Goal: Complete application form: Complete application form

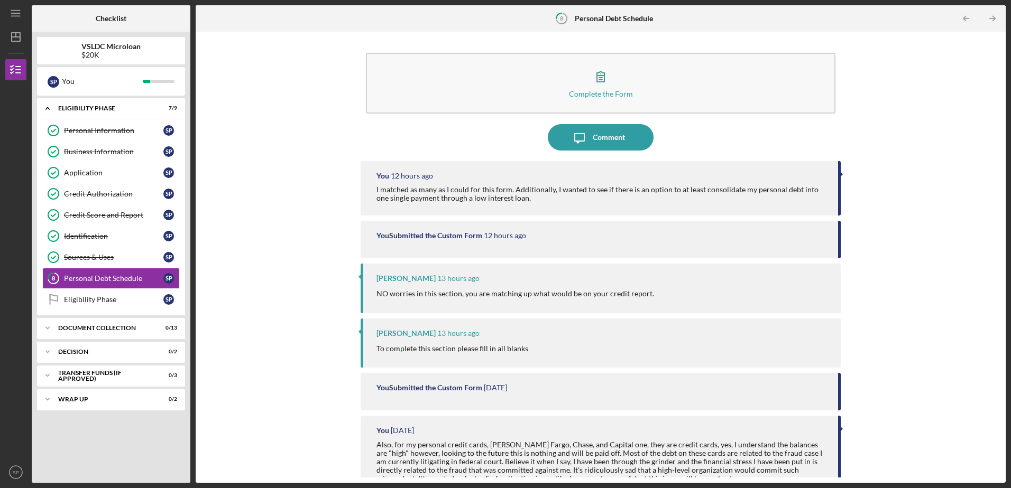
scroll to position [3201, 0]
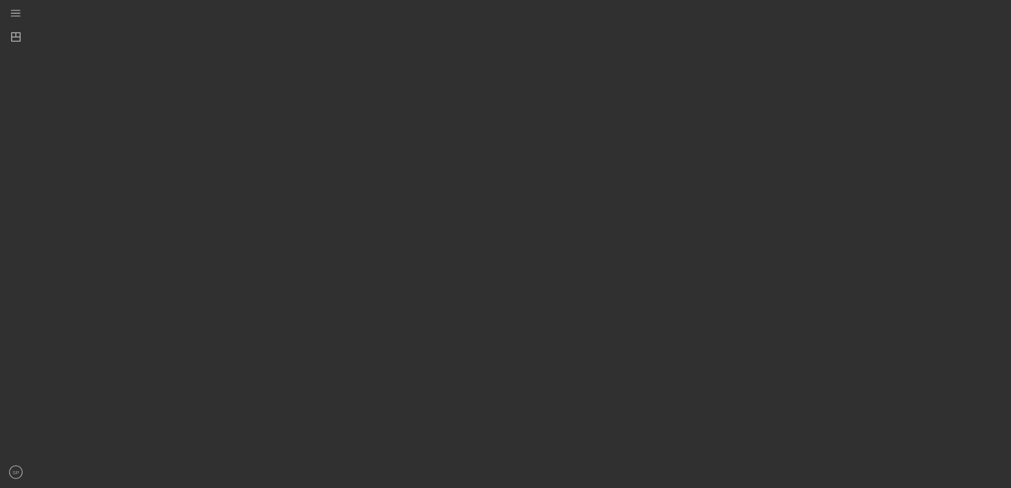
scroll to position [3201, 0]
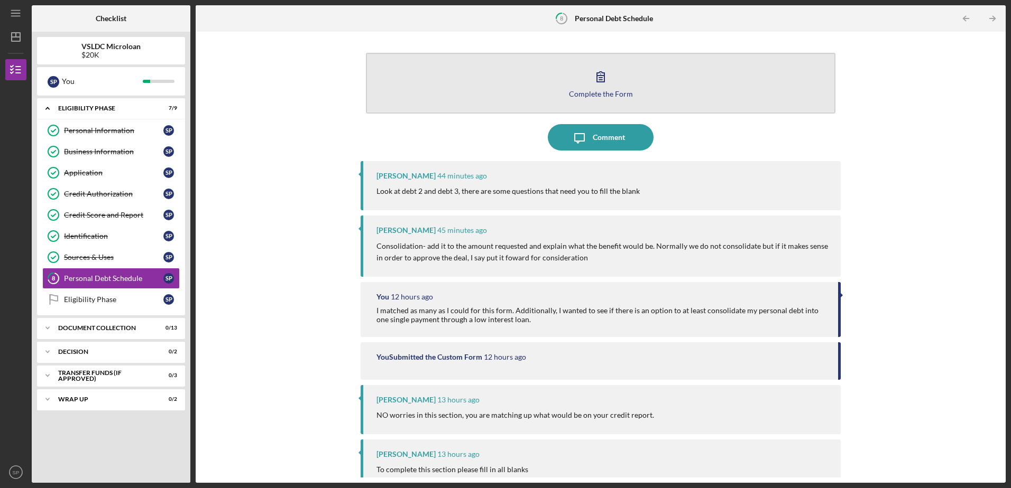
click at [595, 94] on div "Complete the Form" at bounding box center [601, 94] width 64 height 8
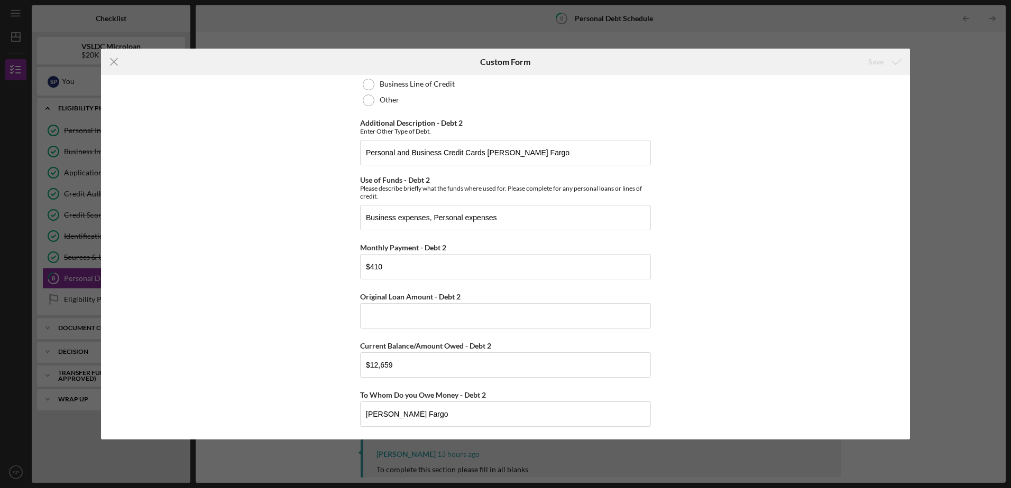
scroll to position [899, 0]
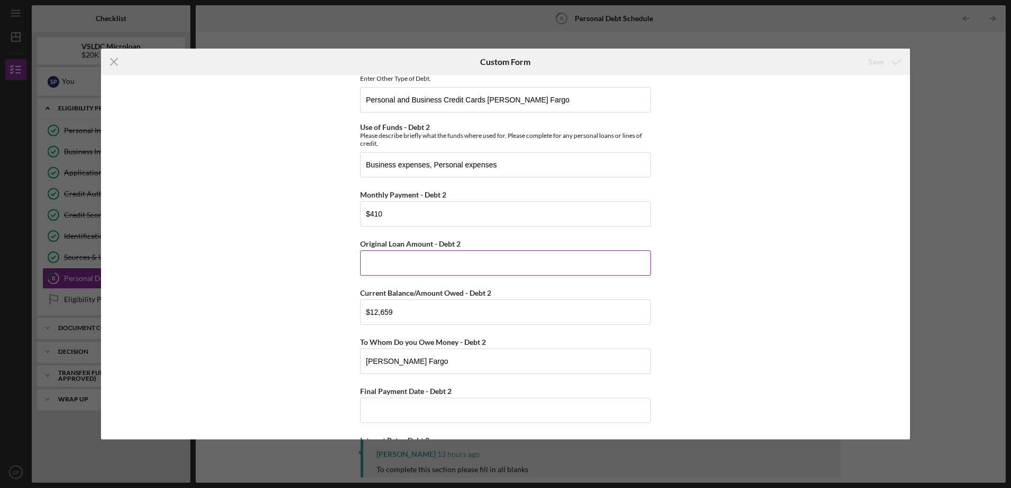
click at [422, 256] on input "Original Loan Amount - Debt 2" at bounding box center [505, 263] width 291 height 25
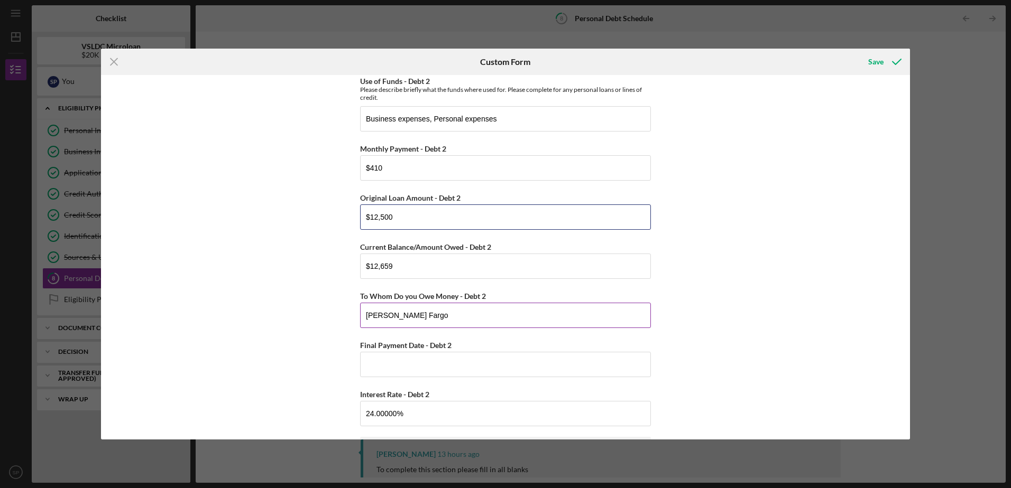
scroll to position [1004, 0]
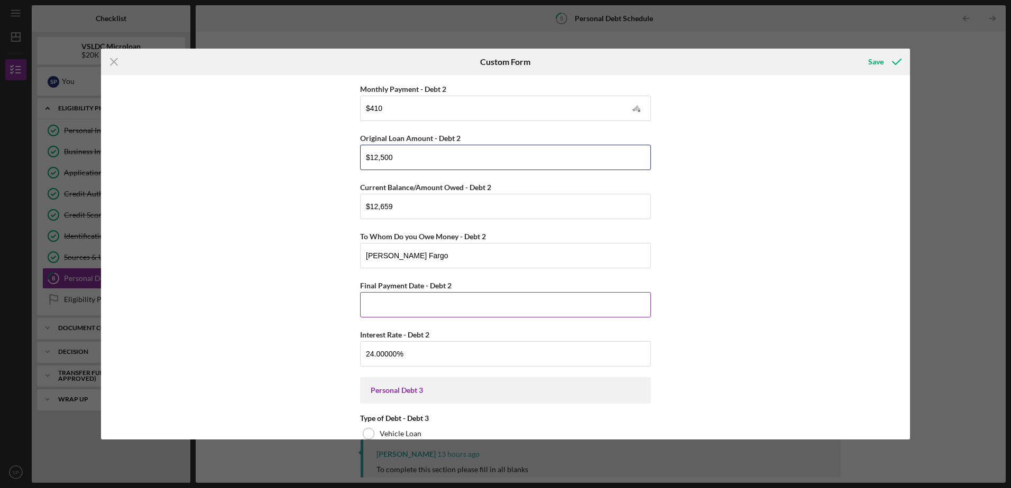
type input "$12,500"
click at [398, 308] on input "Final Payment Date - Debt 2" at bounding box center [505, 304] width 291 height 25
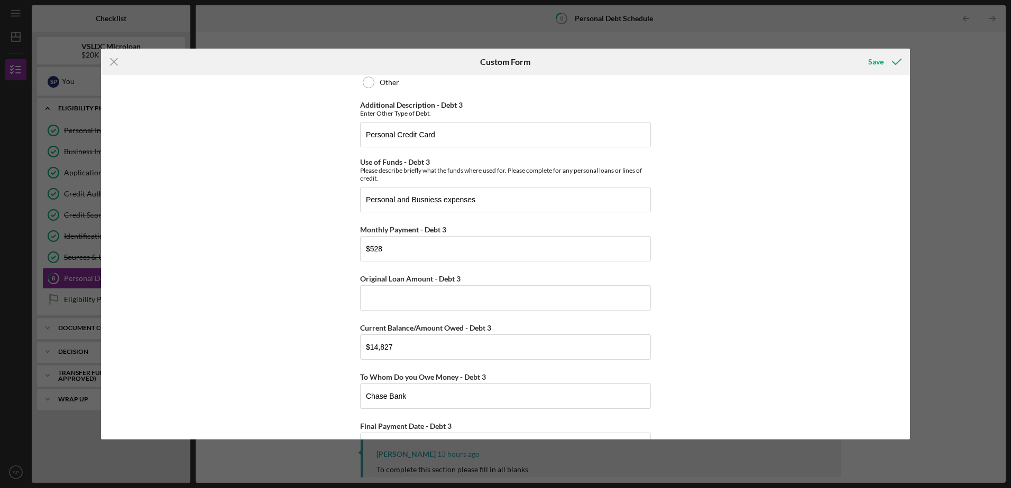
scroll to position [1533, 0]
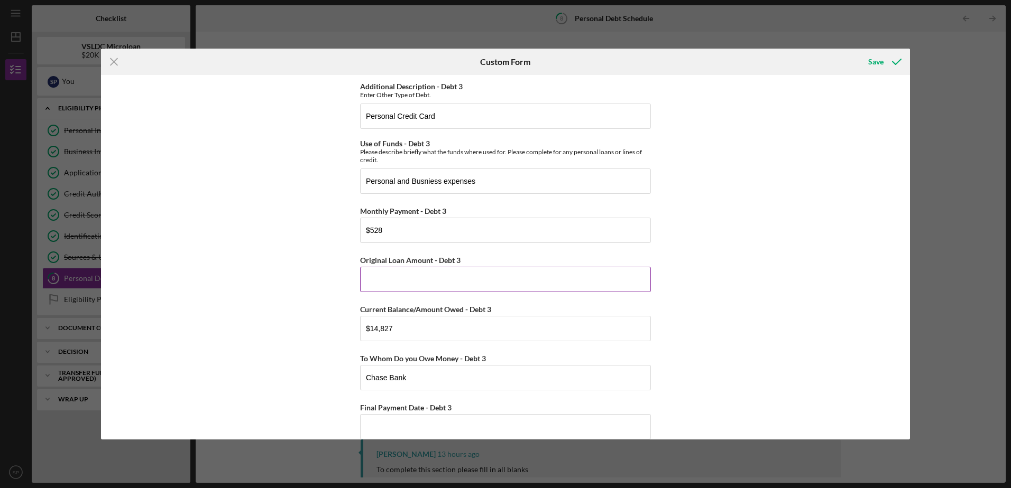
click at [386, 291] on input "Original Loan Amount - Debt 3" at bounding box center [505, 279] width 291 height 25
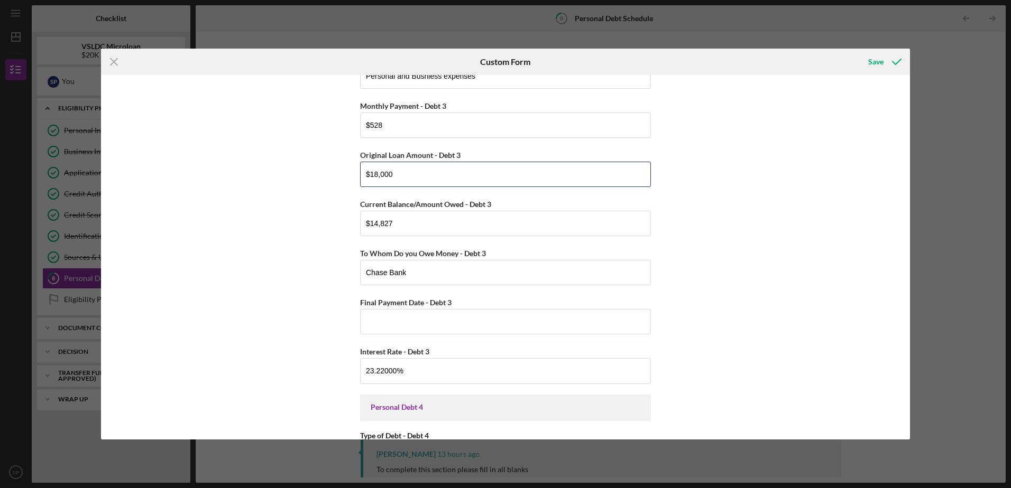
scroll to position [1639, 0]
type input "$18,000"
click at [390, 321] on input "Final Payment Date - Debt 3" at bounding box center [505, 321] width 291 height 25
type input "05/05/2028"
click at [338, 294] on div "Personal Debt 1 Debt 1 Type of Debt - Debt 1 Vehicle Loan Vehicle Lease Real Es…" at bounding box center [505, 257] width 809 height 364
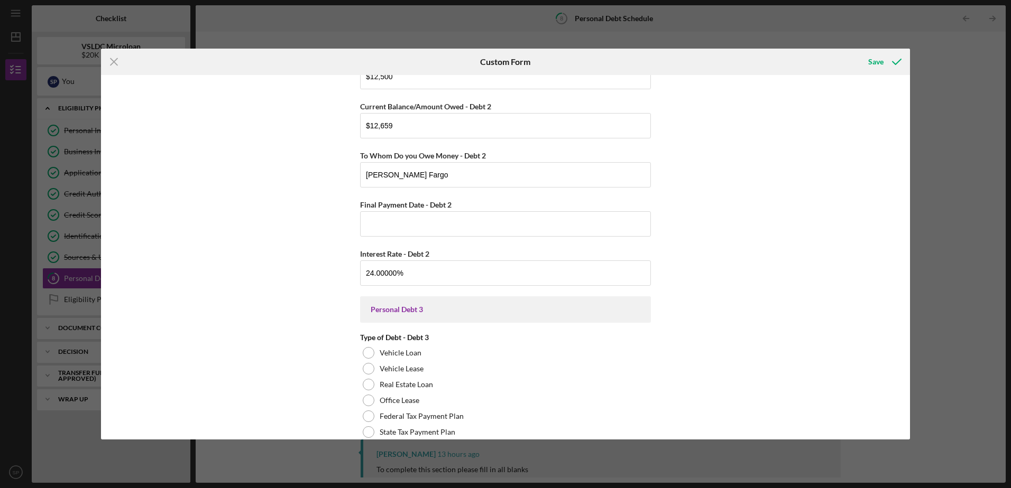
scroll to position [1057, 0]
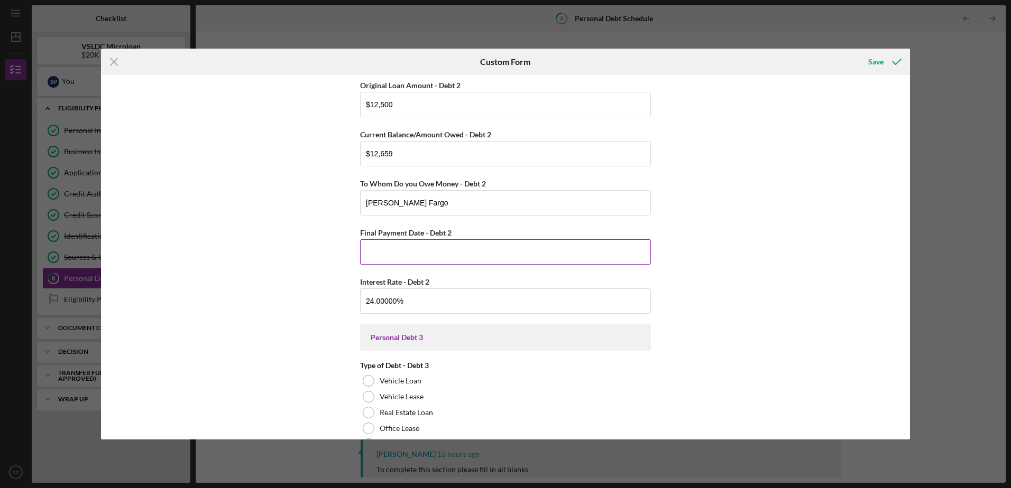
click at [384, 252] on input "Final Payment Date - Debt 2" at bounding box center [505, 251] width 291 height 25
type input "05/06/2028"
click at [698, 310] on div "Personal Debt 1 Debt 1 Type of Debt - Debt 1 Vehicle Loan Vehicle Lease Real Es…" at bounding box center [505, 257] width 809 height 364
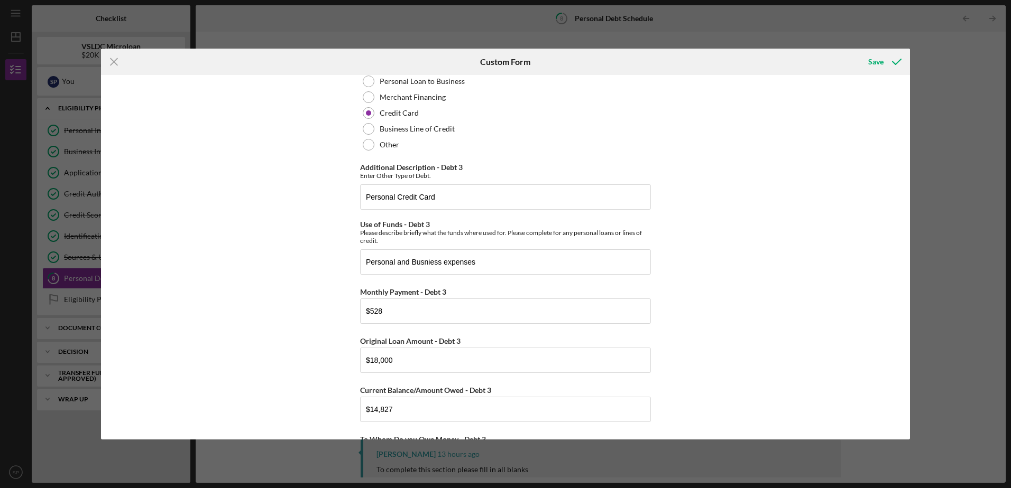
scroll to position [1427, 0]
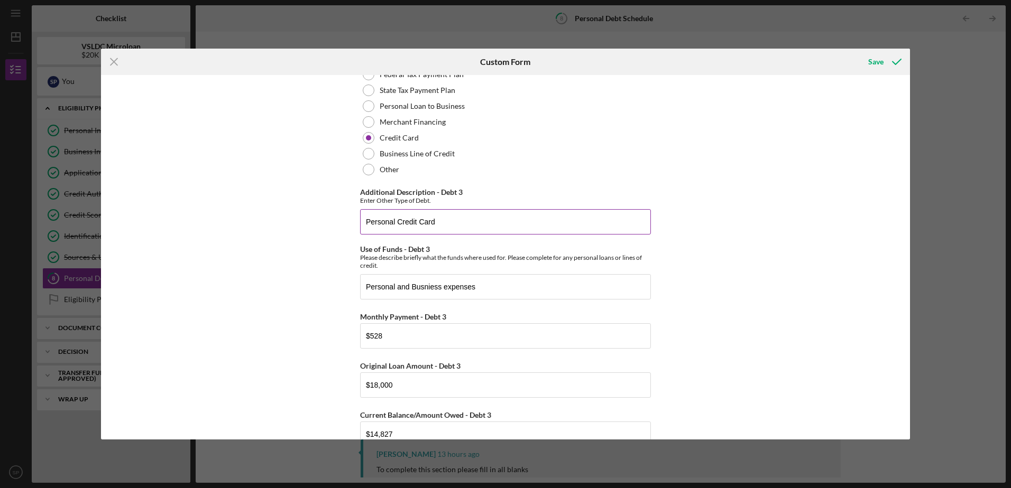
type textarea "l"
drag, startPoint x: 397, startPoint y: 223, endPoint x: 362, endPoint y: 224, distance: 35.5
click at [362, 224] on input "Personal Credit Card" at bounding box center [505, 221] width 291 height 25
type input "Credit Card"
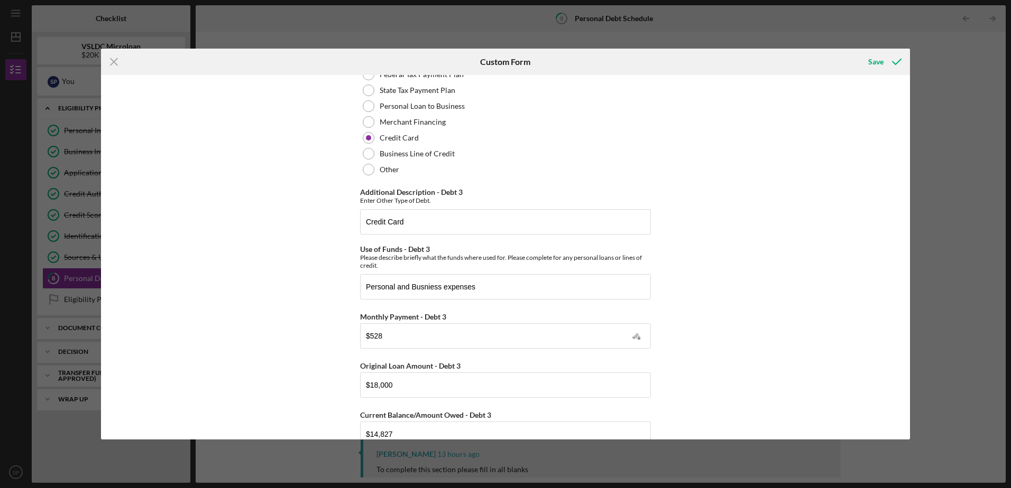
click at [275, 270] on div "Personal Debt 1 Debt 1 Type of Debt - Debt 1 Vehicle Loan Vehicle Lease Real Es…" at bounding box center [505, 257] width 809 height 364
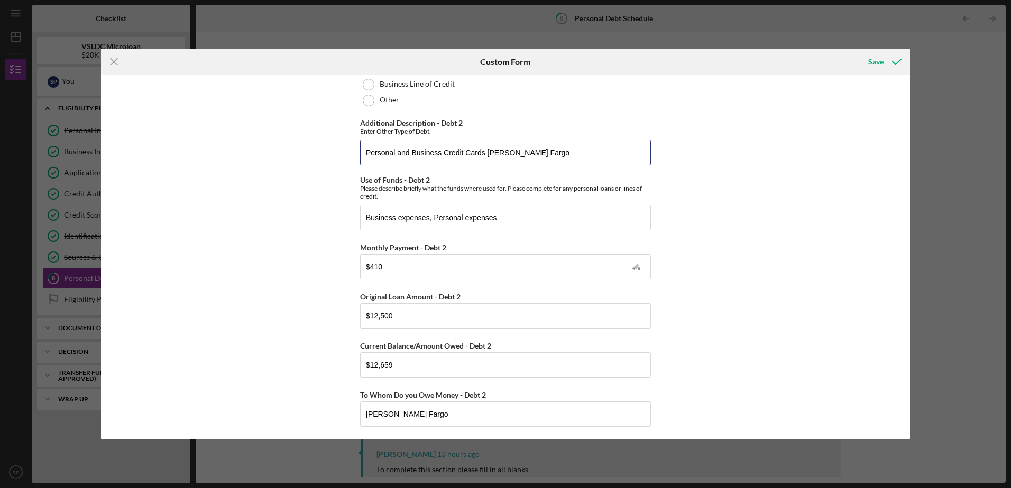
drag, startPoint x: 441, startPoint y: 153, endPoint x: 348, endPoint y: 150, distance: 93.1
click at [349, 150] on div "Personal Debt 1 Debt 1 Type of Debt - Debt 1 Vehicle Loan Vehicle Lease Real Es…" at bounding box center [505, 257] width 809 height 364
drag, startPoint x: 463, startPoint y: 159, endPoint x: 409, endPoint y: 157, distance: 53.4
click at [409, 156] on input "Credit Cards Wells Fargo" at bounding box center [505, 152] width 291 height 25
type input "Credit Card"
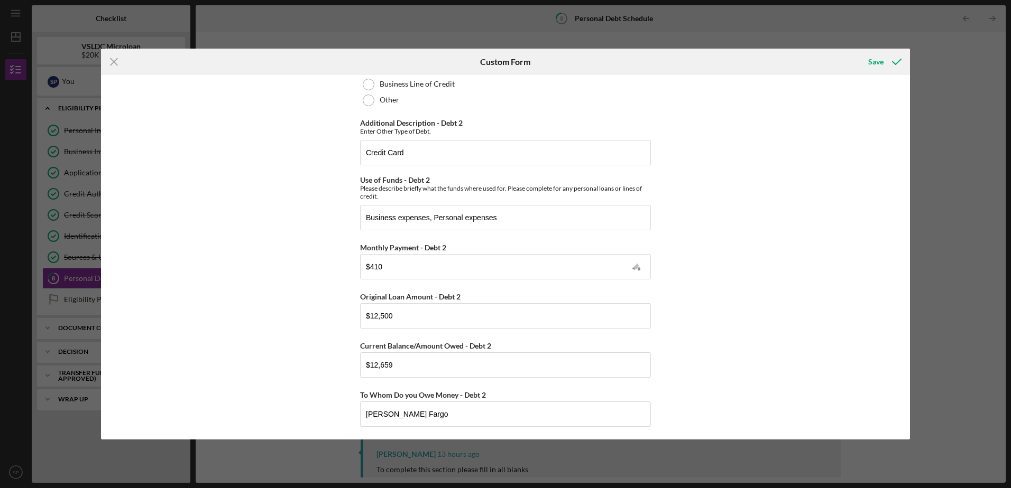
click at [789, 310] on div "Personal Debt 1 Debt 1 Type of Debt - Debt 1 Vehicle Loan Vehicle Lease Real Es…" at bounding box center [505, 257] width 809 height 364
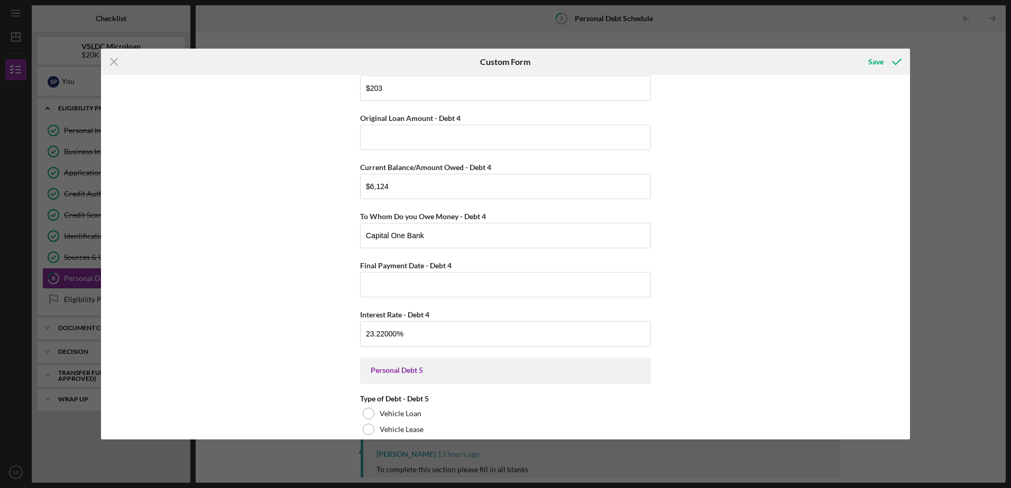
scroll to position [2273, 0]
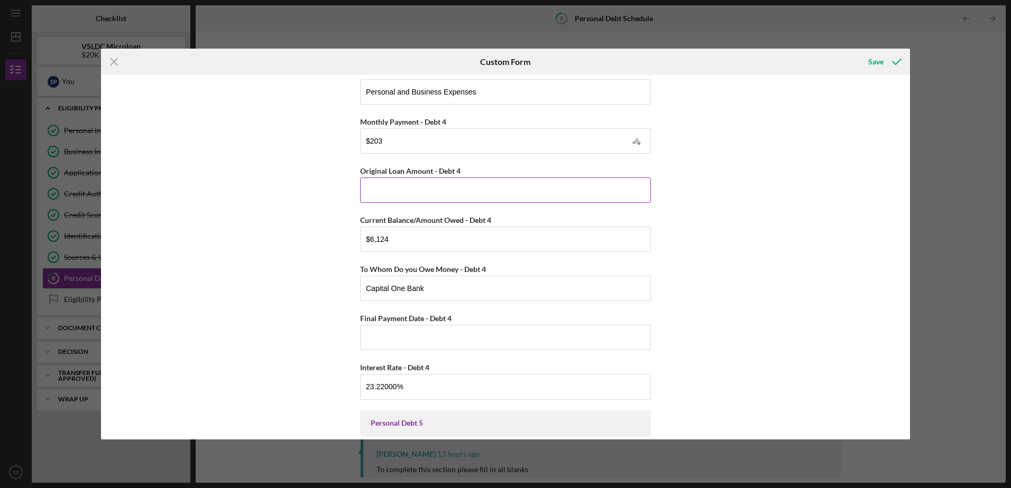
click at [509, 197] on input "Original Loan Amount - Debt 4" at bounding box center [505, 190] width 291 height 25
type input "$6,000"
click at [700, 282] on div "Personal Debt 1 Debt 1 Type of Debt - Debt 1 Vehicle Loan Vehicle Lease Real Es…" at bounding box center [505, 257] width 809 height 364
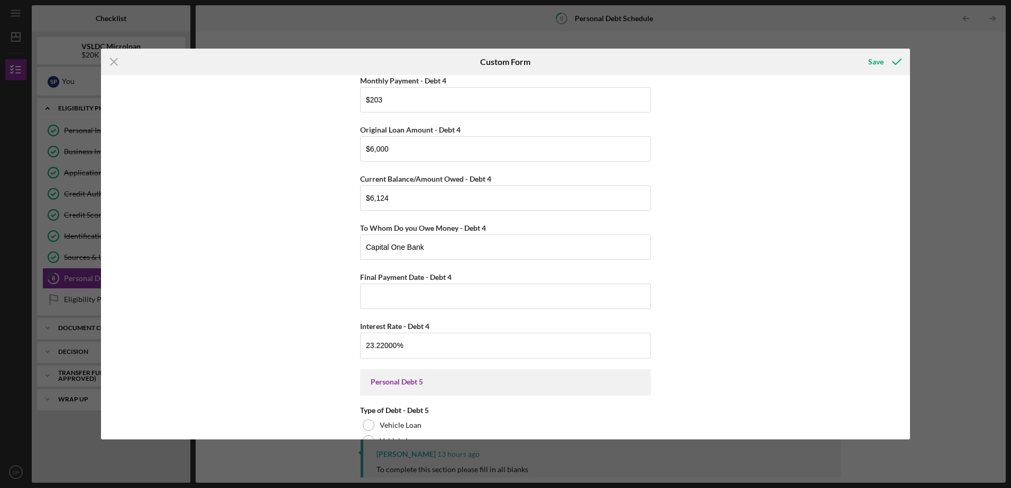
scroll to position [2326, 0]
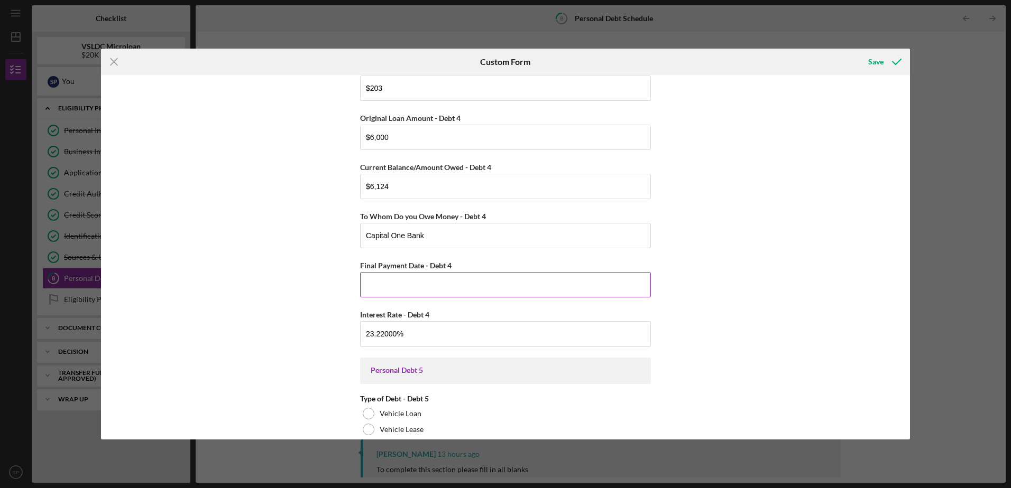
click at [550, 285] on input "Final Payment Date - Debt 4" at bounding box center [505, 284] width 291 height 25
type input "05/05/2028"
click at [757, 274] on div "Personal Debt 1 Debt 1 Type of Debt - Debt 1 Vehicle Loan Vehicle Lease Real Es…" at bounding box center [505, 257] width 809 height 364
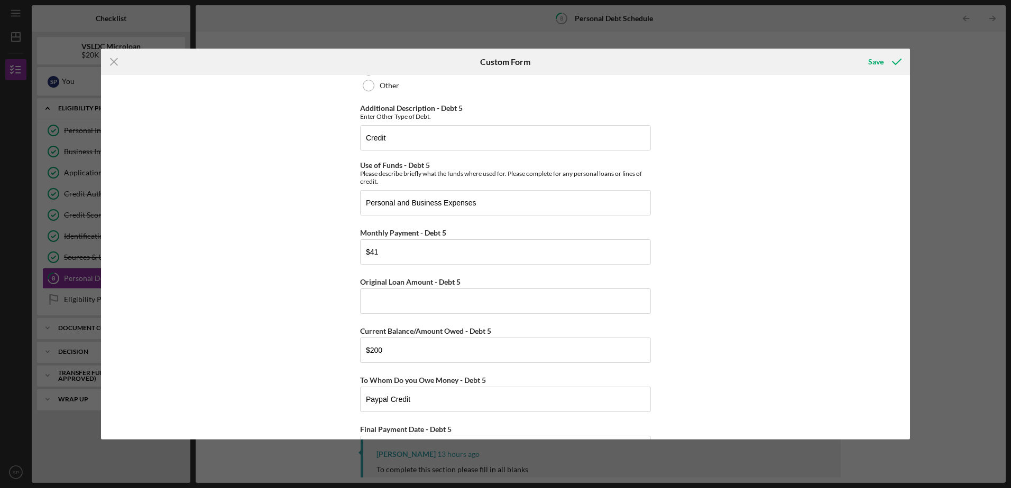
scroll to position [2794, 0]
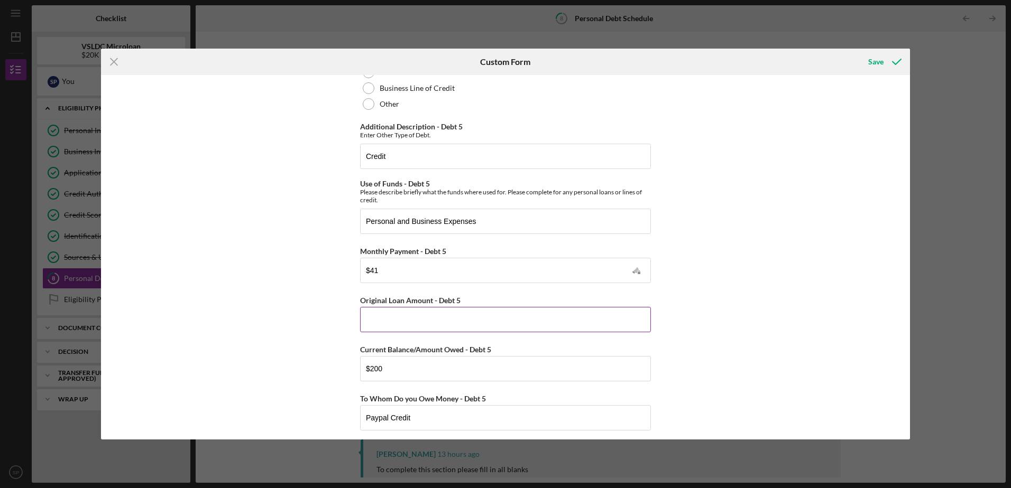
click at [589, 323] on input "Original Loan Amount - Debt 5" at bounding box center [505, 319] width 291 height 25
type input "$400"
click at [735, 317] on div "Personal Debt 1 Debt 1 Type of Debt - Debt 1 Vehicle Loan Vehicle Lease Real Es…" at bounding box center [505, 257] width 809 height 364
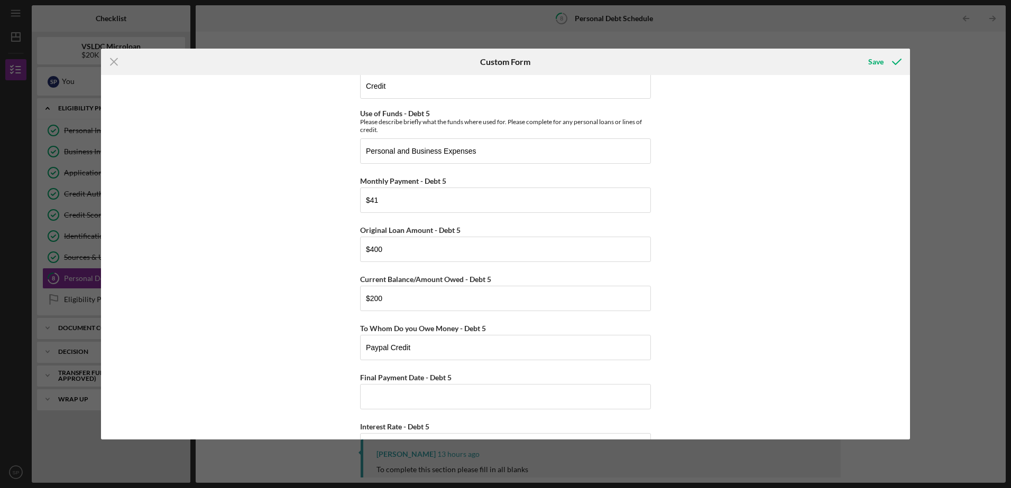
scroll to position [2900, 0]
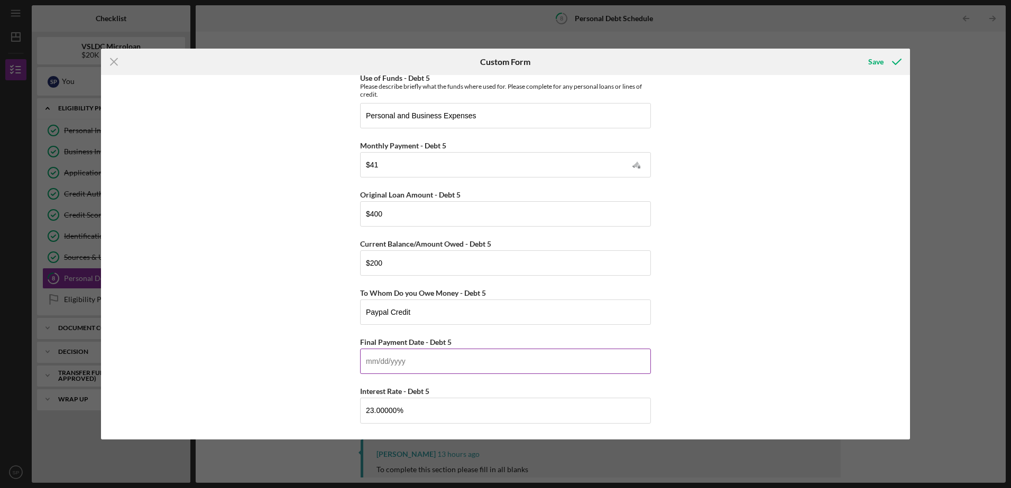
click at [565, 365] on input "Final Payment Date - Debt 5" at bounding box center [505, 361] width 291 height 25
type input "01/25/2026"
click at [761, 316] on div "Personal Debt 1 Debt 1 Type of Debt - Debt 1 Vehicle Loan Vehicle Lease Real Es…" at bounding box center [505, 257] width 809 height 364
click at [871, 60] on div "Save" at bounding box center [875, 61] width 15 height 21
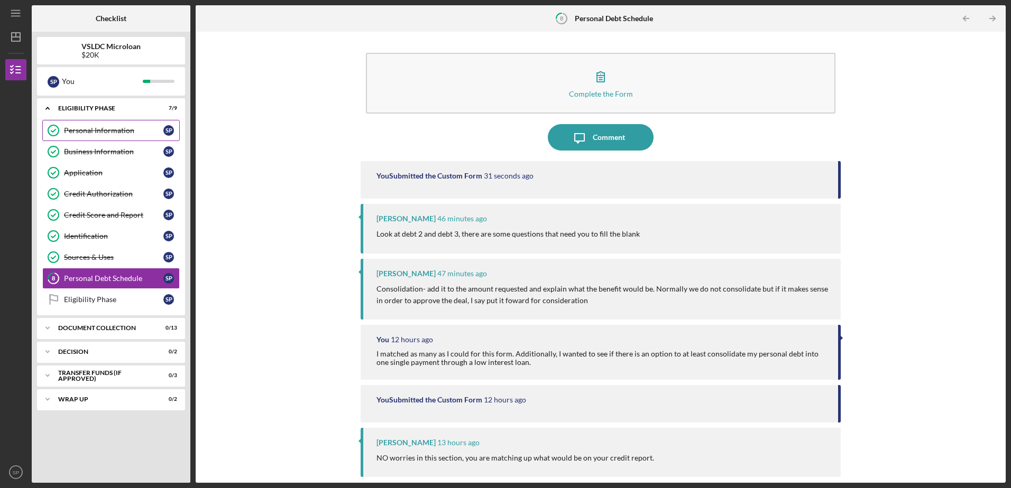
click at [122, 135] on link "Personal Information Personal Information S P" at bounding box center [110, 130] width 137 height 21
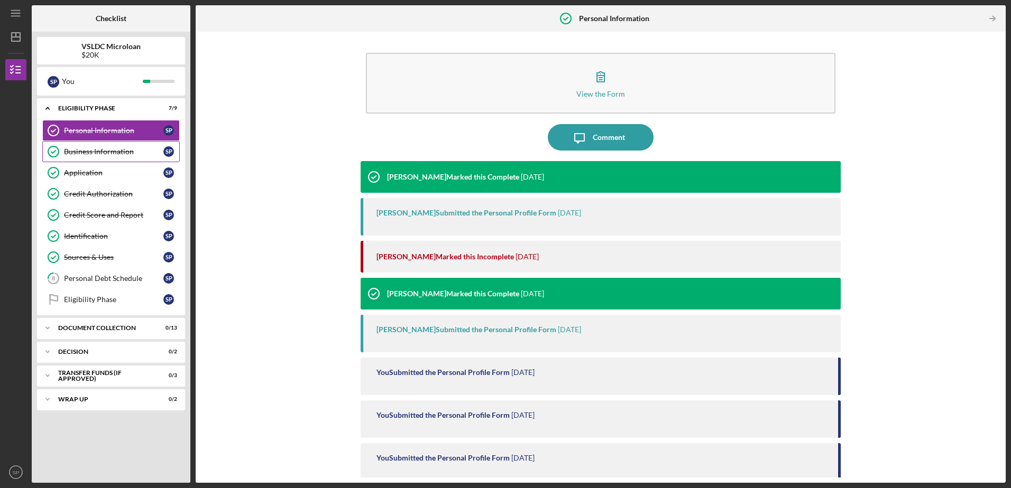
click at [109, 155] on div "Business Information" at bounding box center [113, 151] width 99 height 8
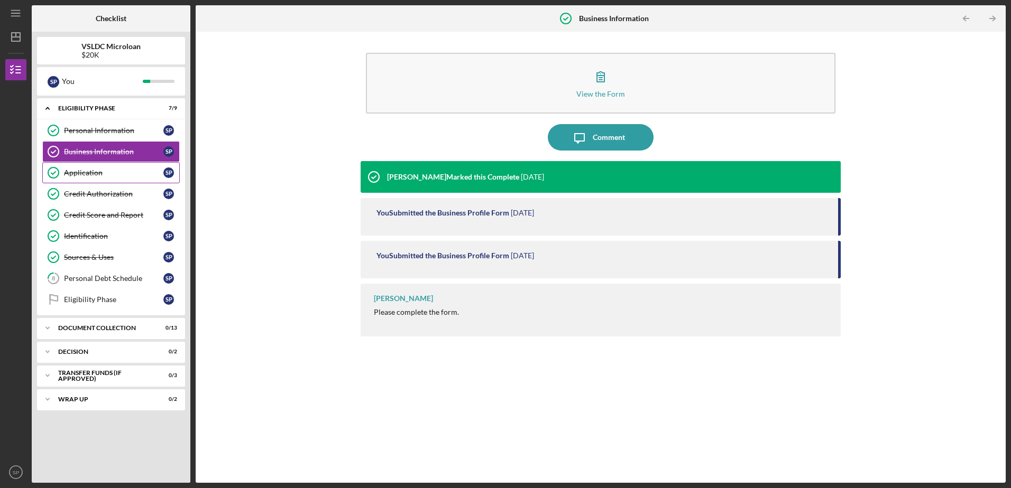
click at [119, 180] on link "Application Application S P" at bounding box center [110, 172] width 137 height 21
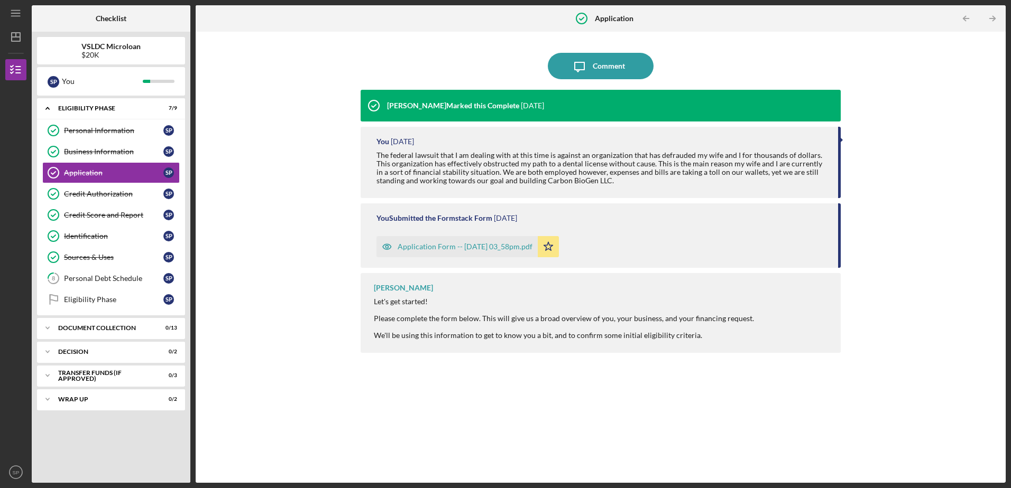
click at [450, 250] on div "Application Form -- 2025-09-05 03_58pm.pdf" at bounding box center [465, 247] width 135 height 8
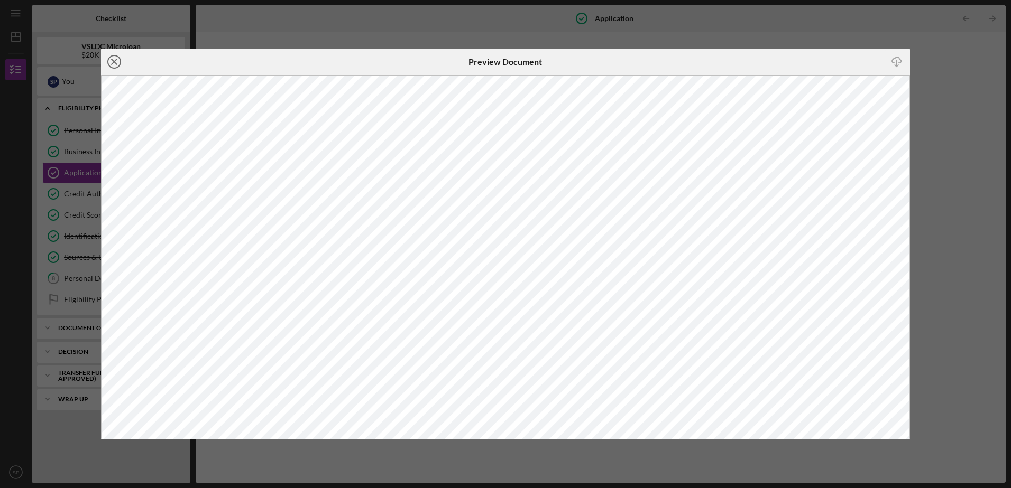
click at [112, 61] on icon "Icon/Close" at bounding box center [114, 62] width 26 height 26
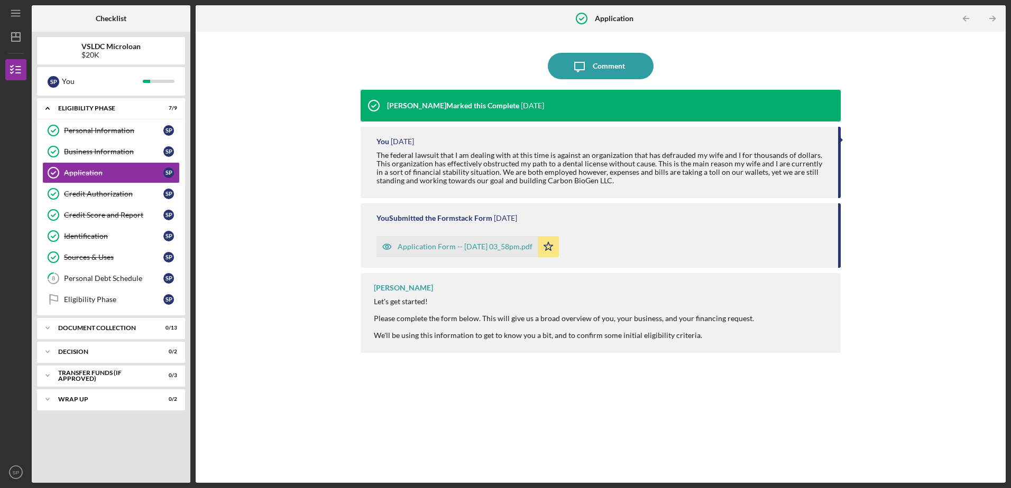
click at [110, 49] on b "VSLDC Microloan" at bounding box center [110, 46] width 59 height 8
